Goal: Task Accomplishment & Management: Manage account settings

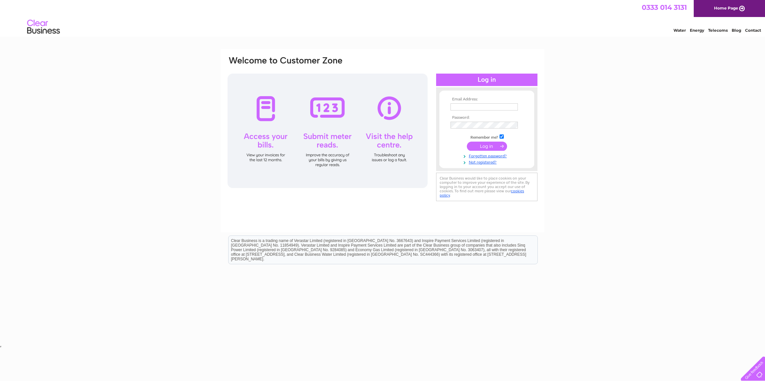
type input "cheryl_v@hotmail.co.uk"
click at [503, 143] on input "submit" at bounding box center [487, 146] width 40 height 9
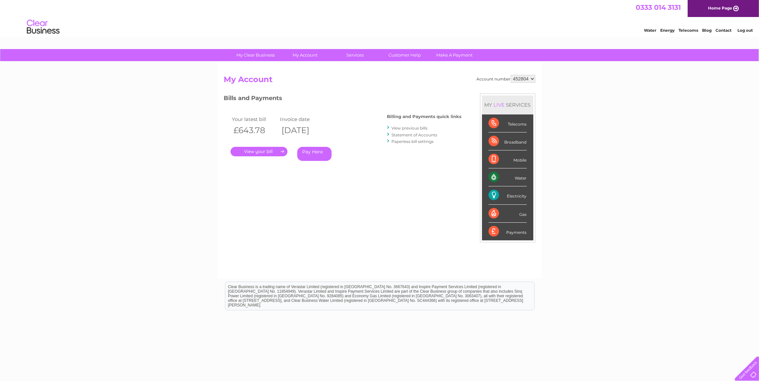
click at [495, 119] on div "Telecoms" at bounding box center [508, 123] width 38 height 18
click at [520, 124] on div "Telecoms" at bounding box center [508, 123] width 38 height 18
click at [560, 134] on div "My Clear Business Login Details My Details My Preferences Link Account My Accou…" at bounding box center [379, 219] width 759 height 341
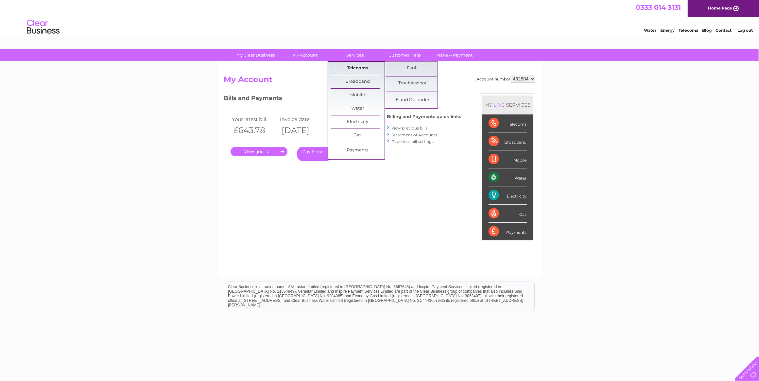
click at [362, 63] on link "Telecoms" at bounding box center [358, 68] width 54 height 13
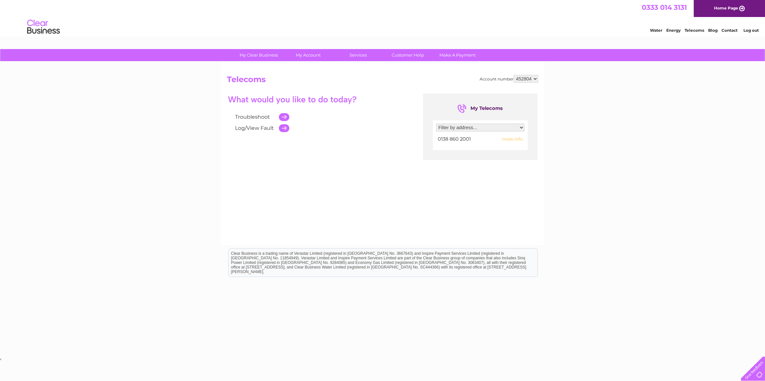
click at [511, 128] on select "Filter by address... 156 Newgate Street, Bishop Auckland, County Durham, DL14 7…" at bounding box center [480, 128] width 88 height 8
select select "2428361"
click at [436, 124] on select "Filter by address... 156 Newgate Street, Bishop Auckland, County Durham, DL14 7…" at bounding box center [480, 128] width 88 height 8
click at [492, 200] on div "Troubleshoot Log/View Fault My Telecoms Filter by address... 156 Newgate Street…" at bounding box center [382, 158] width 311 height 128
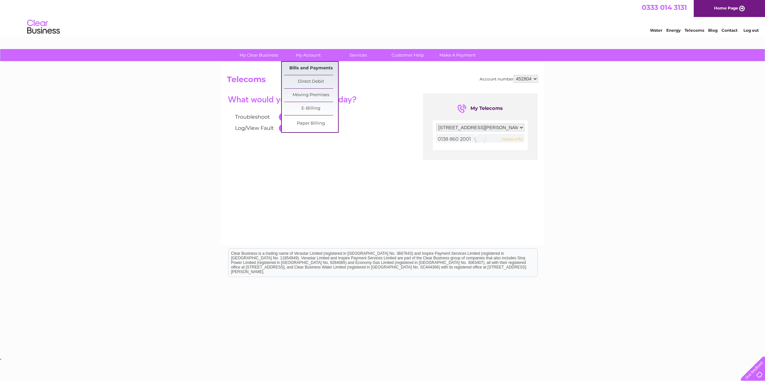
click at [316, 66] on link "Bills and Payments" at bounding box center [311, 68] width 54 height 13
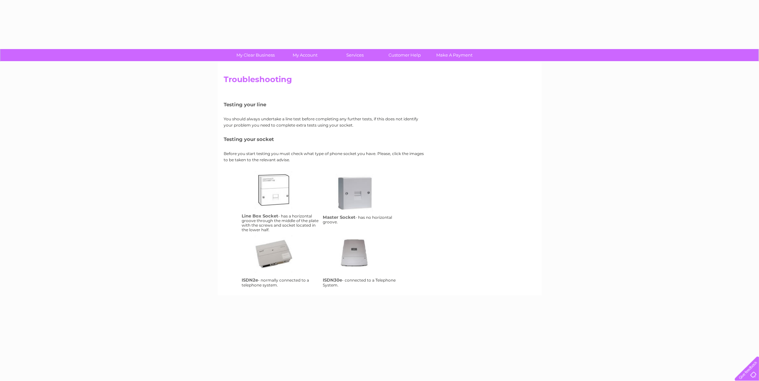
drag, startPoint x: 420, startPoint y: 165, endPoint x: 406, endPoint y: 164, distance: 13.7
click at [420, 165] on div "Testing your line You should always undertake a line test before completing any…" at bounding box center [325, 191] width 203 height 195
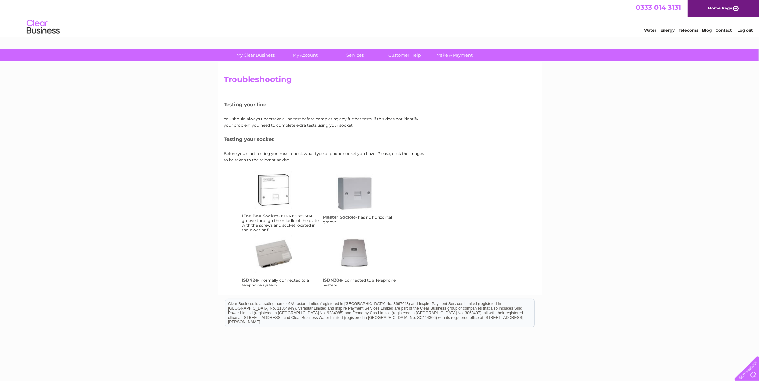
click at [722, 30] on link "Contact" at bounding box center [724, 30] width 16 height 5
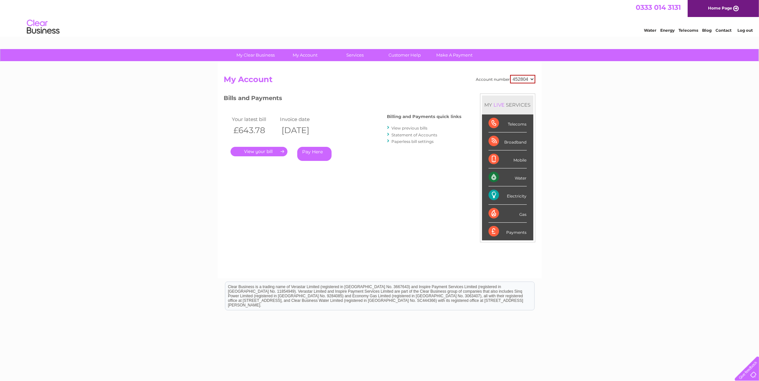
click at [270, 153] on link "." at bounding box center [259, 151] width 57 height 9
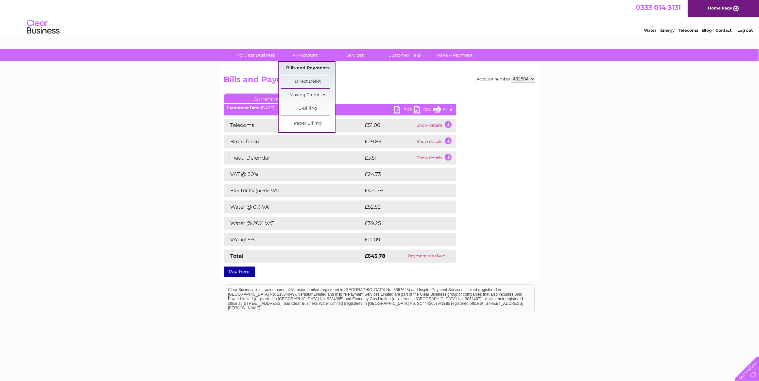
click at [314, 67] on link "Bills and Payments" at bounding box center [308, 68] width 54 height 13
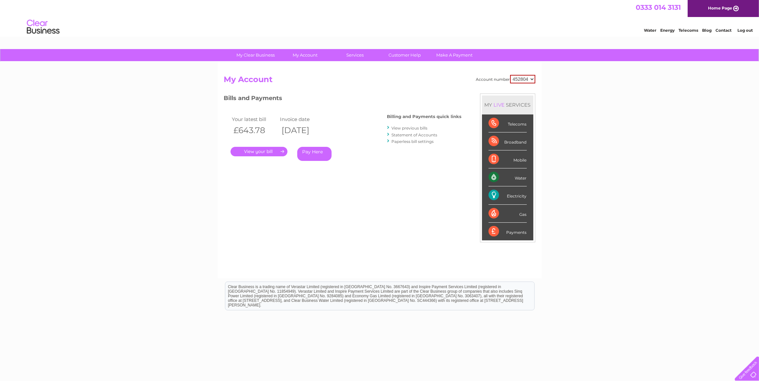
click at [411, 134] on link "Statement of Accounts" at bounding box center [415, 134] width 46 height 5
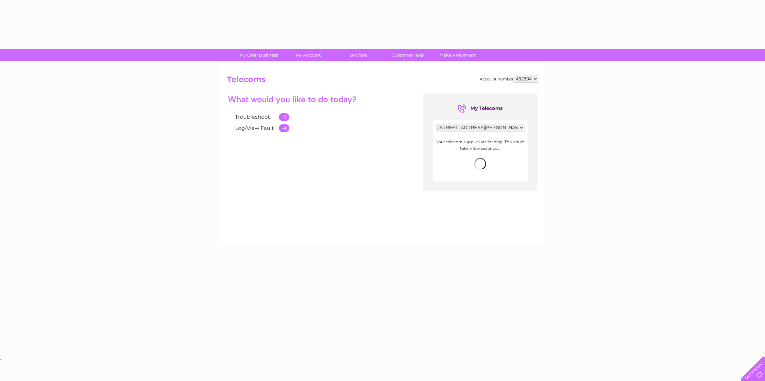
select select "2428361"
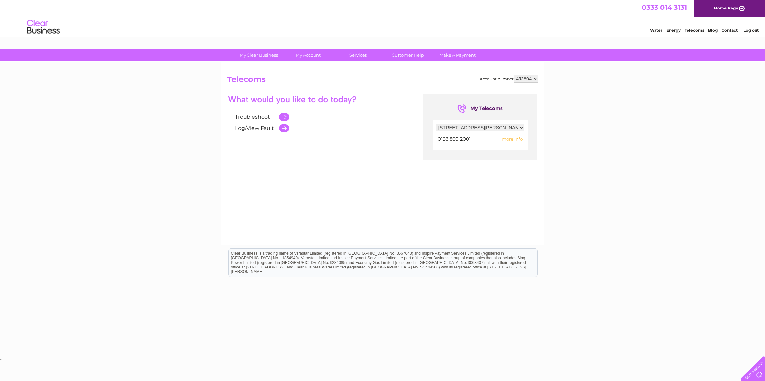
click at [519, 128] on select "Filter by address... 156 Newgate Street, Bishop Auckland, County Durham, DL14 7…" at bounding box center [480, 128] width 88 height 8
